Goal: Task Accomplishment & Management: Manage account settings

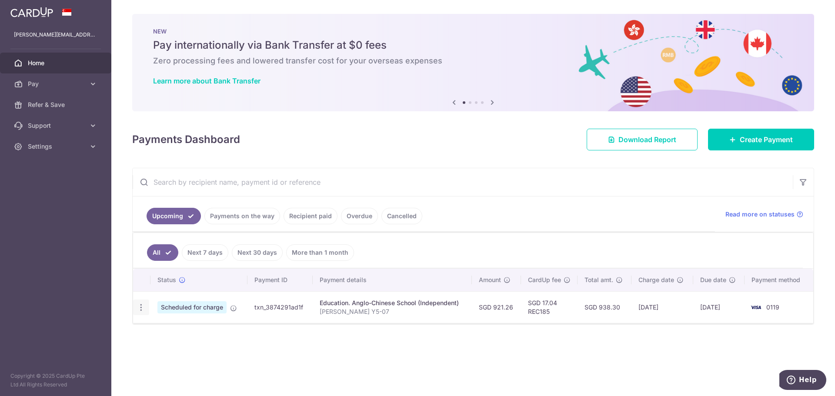
click at [141, 310] on icon "button" at bounding box center [141, 307] width 9 height 9
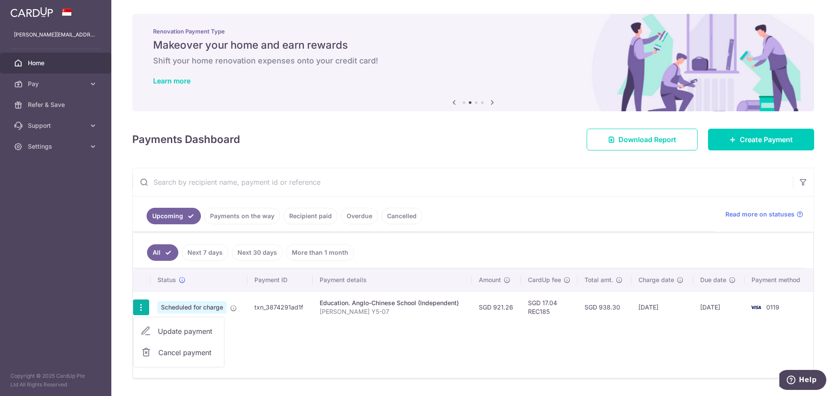
click at [173, 352] on span "Cancel payment" at bounding box center [187, 353] width 58 height 10
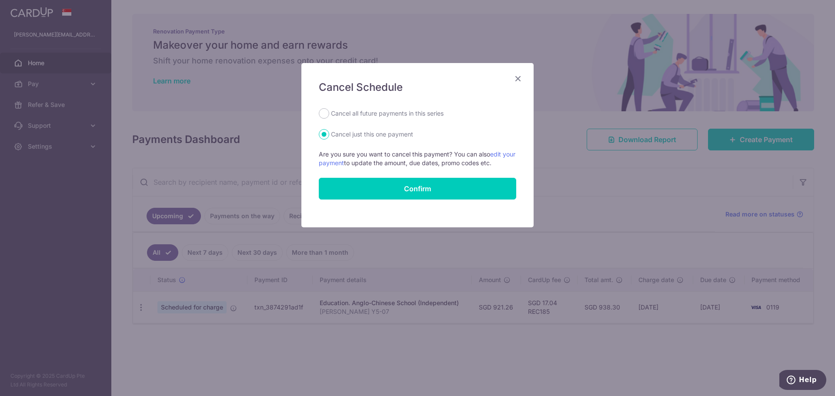
click at [522, 77] on icon "Close" at bounding box center [518, 78] width 10 height 11
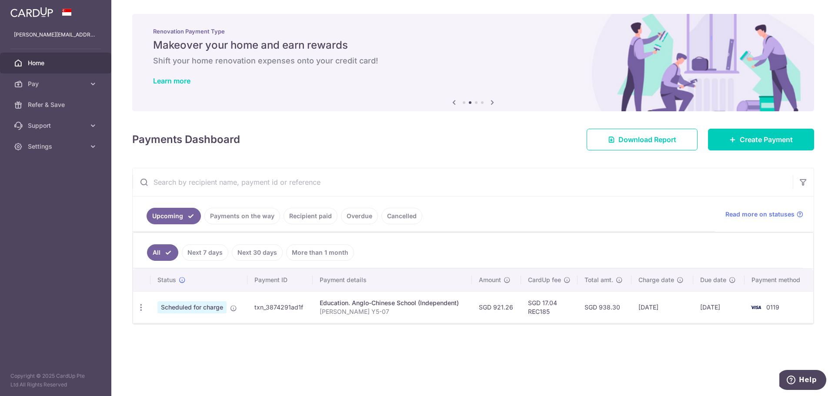
click at [250, 220] on link "Payments on the way" at bounding box center [243, 216] width 76 height 17
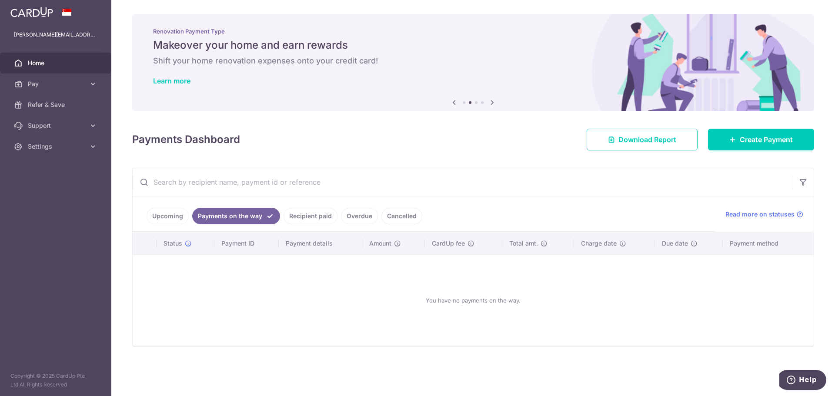
click at [315, 216] on link "Recipient paid" at bounding box center [311, 216] width 54 height 17
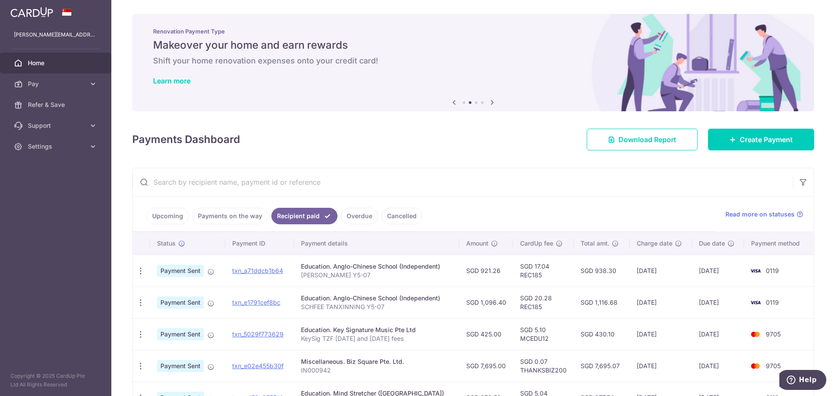
click at [359, 217] on link "Overdue" at bounding box center [359, 216] width 37 height 17
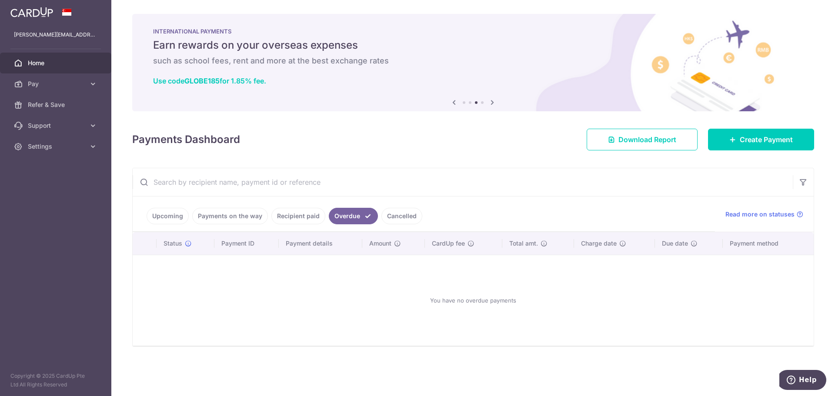
click at [397, 216] on link "Cancelled" at bounding box center [402, 216] width 41 height 17
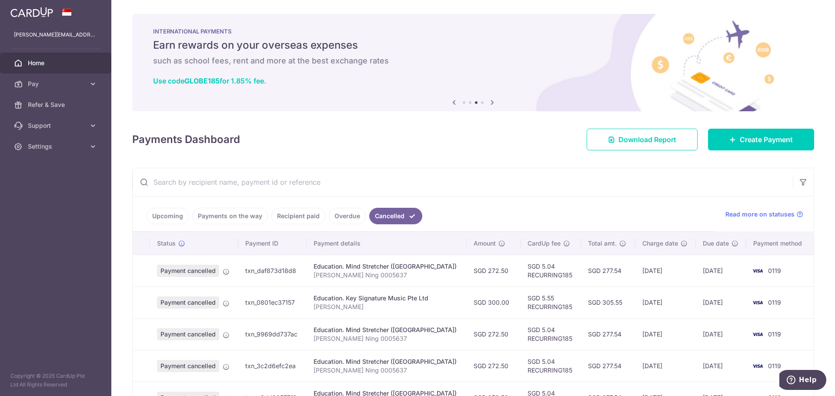
click at [161, 214] on link "Upcoming" at bounding box center [168, 216] width 42 height 17
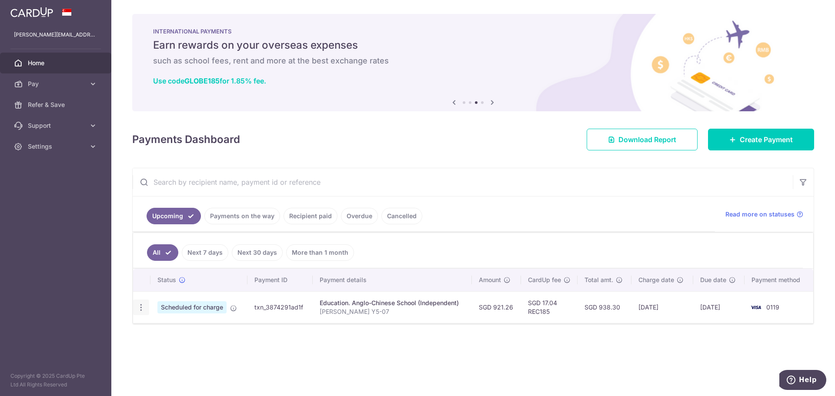
click at [142, 310] on icon "button" at bounding box center [141, 307] width 9 height 9
click at [186, 352] on span "Cancel payment" at bounding box center [187, 353] width 58 height 10
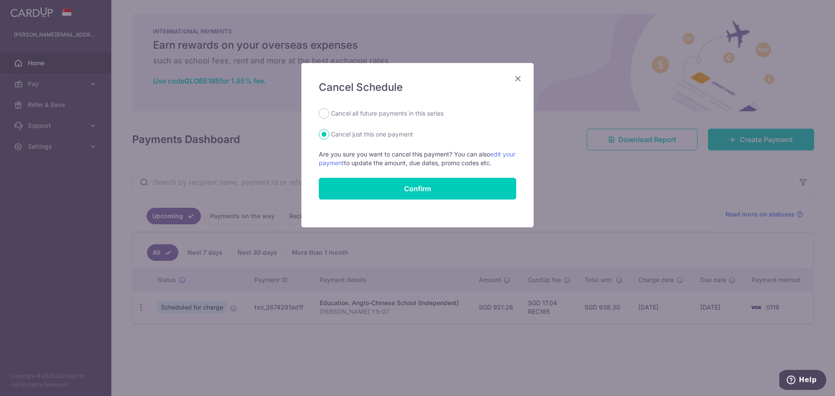
click at [402, 114] on label "Cancel all future payments in this series" at bounding box center [387, 113] width 113 height 10
click at [329, 114] on input "Cancel all future payments in this series" at bounding box center [324, 113] width 10 height 10
radio input "true"
click at [426, 189] on input "Confirm" at bounding box center [418, 189] width 198 height 22
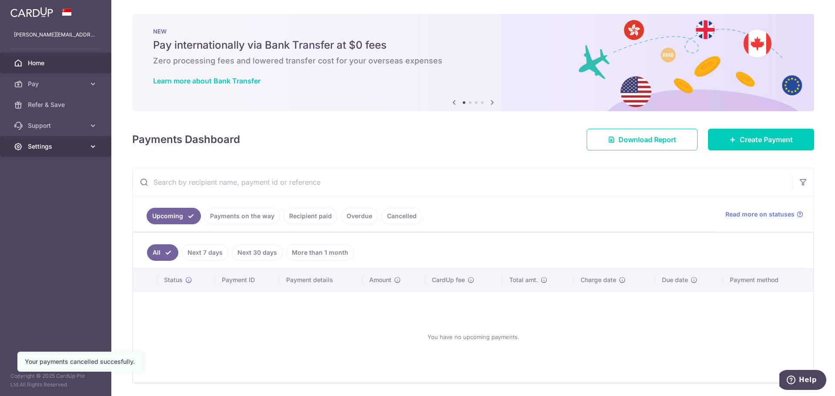
click at [88, 149] on link "Settings" at bounding box center [55, 146] width 111 height 21
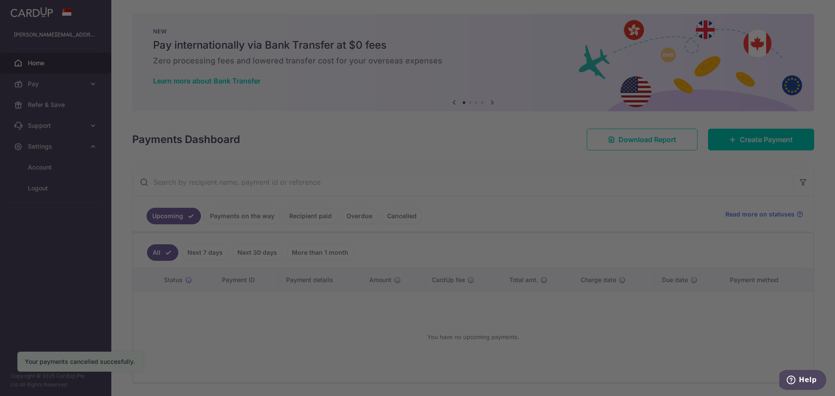
click at [47, 186] on div at bounding box center [422, 200] width 844 height 400
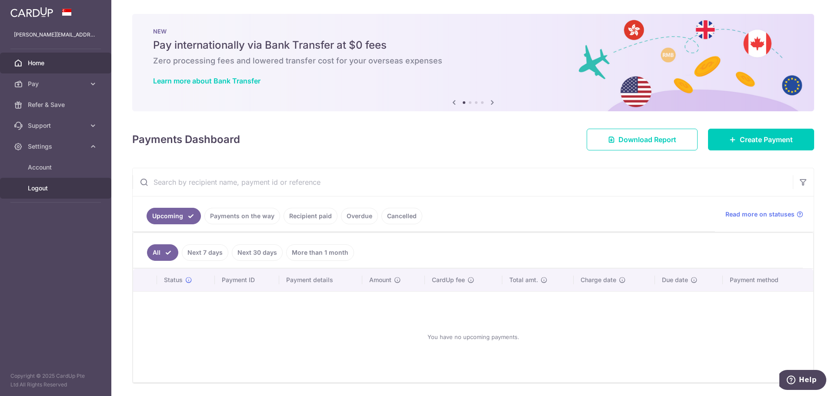
drag, startPoint x: 40, startPoint y: 184, endPoint x: 97, endPoint y: 265, distance: 98.6
click at [40, 184] on link "Logout" at bounding box center [55, 188] width 111 height 21
